Goal: Task Accomplishment & Management: Manage account settings

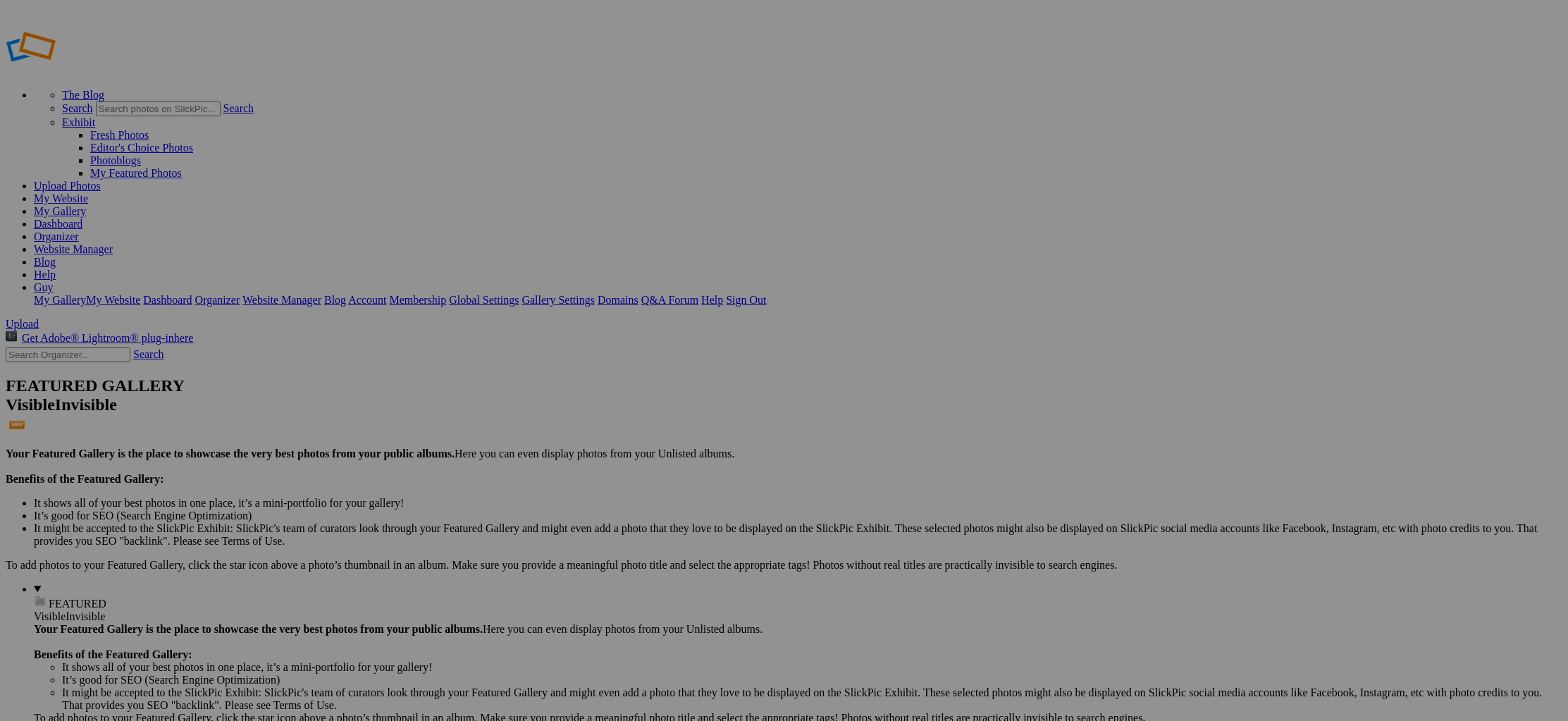
type input "[US_STATE]"
click at [669, 429] on span "Close" at bounding box center [657, 427] width 25 height 12
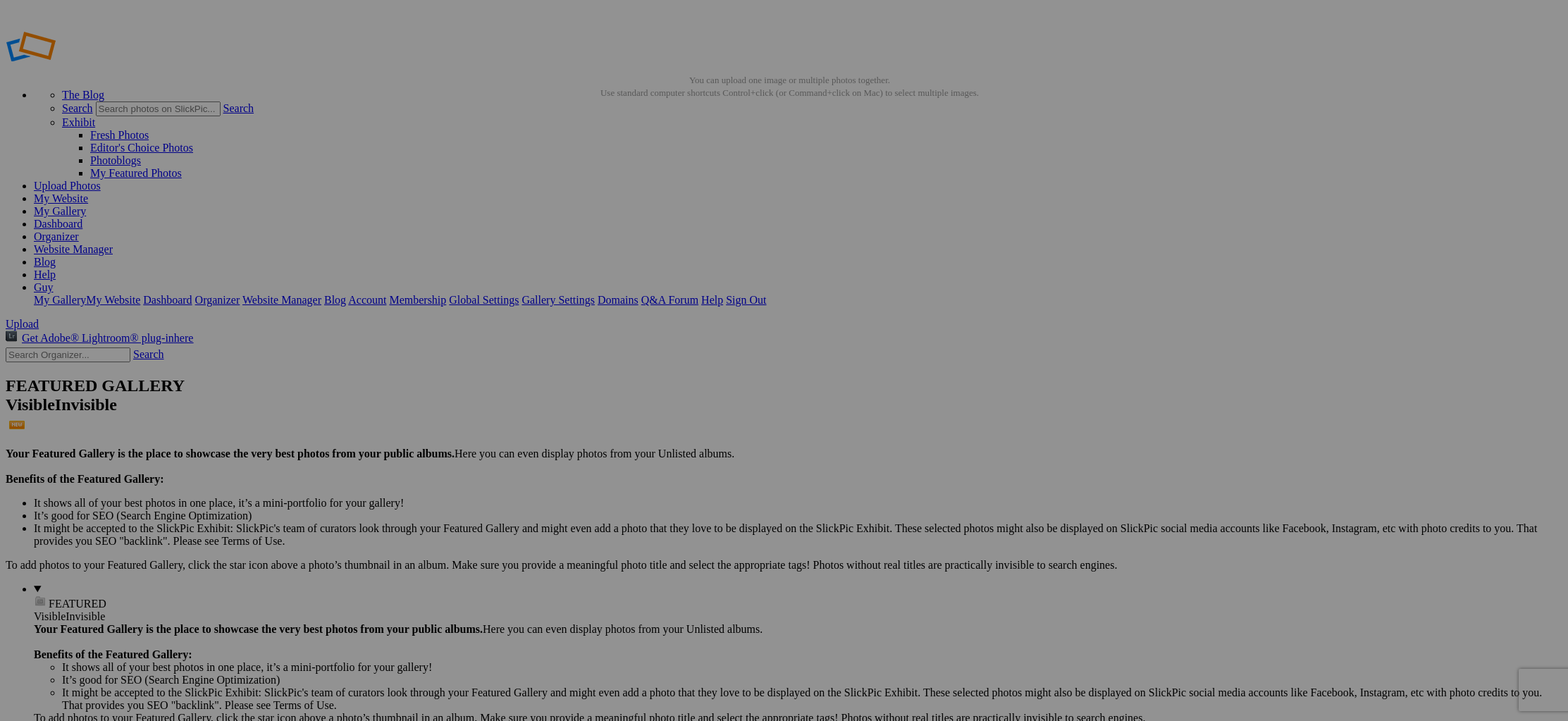
click at [669, 426] on span "Close" at bounding box center [657, 427] width 25 height 12
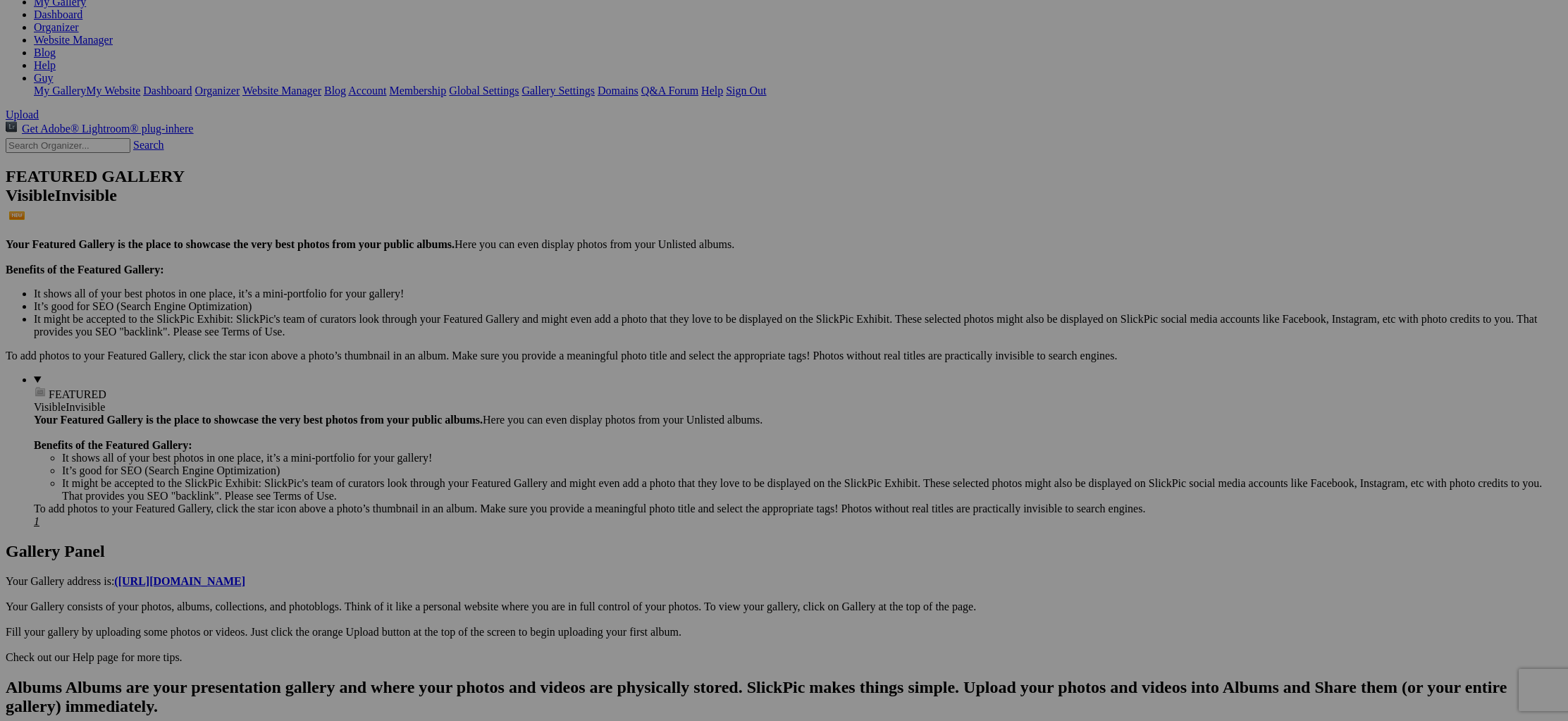
scroll to position [208, 0]
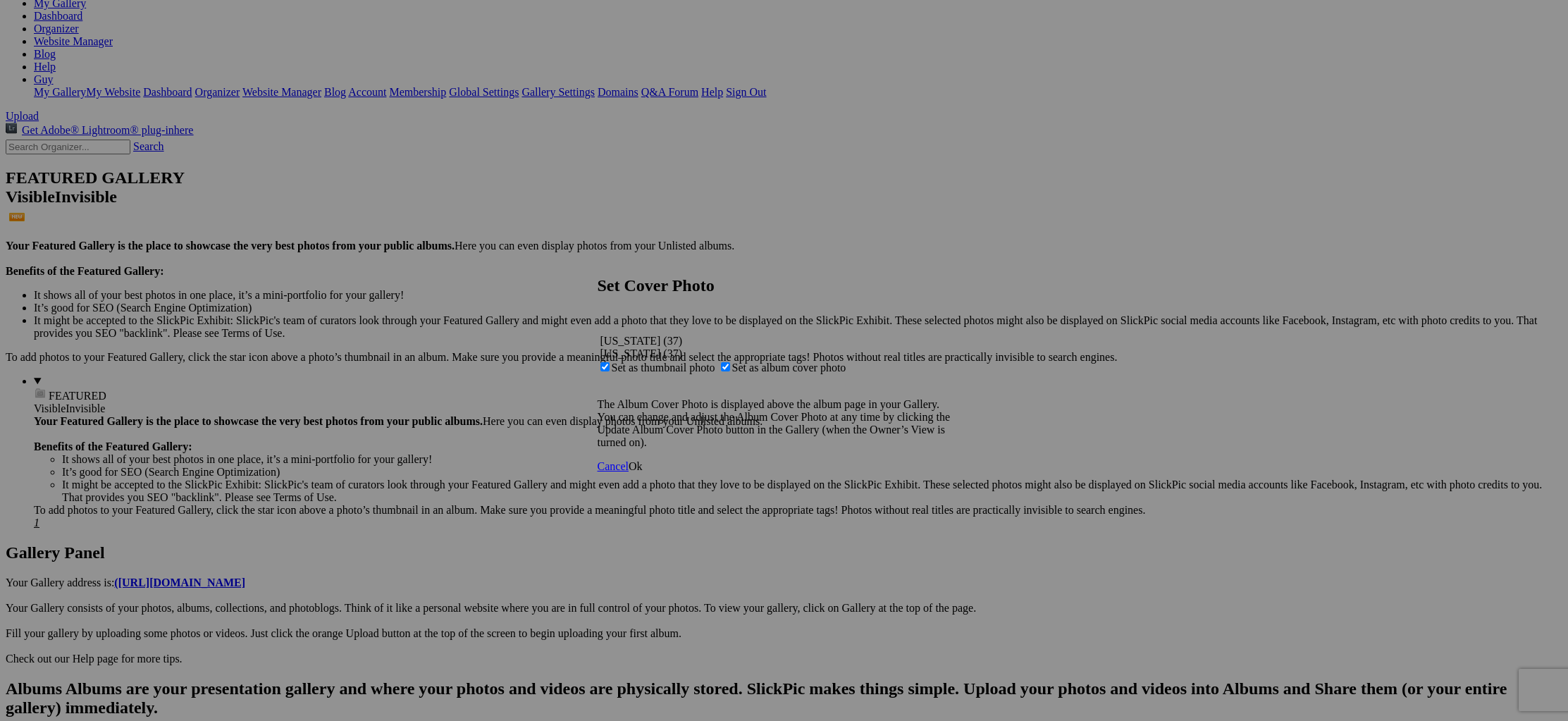
click at [643, 472] on span "Ok" at bounding box center [636, 466] width 14 height 12
